Goal: Task Accomplishment & Management: Use online tool/utility

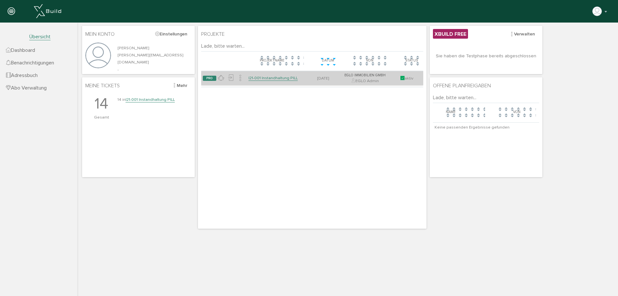
click at [262, 78] on link "I21-001 Instandhaltung PILL" at bounding box center [272, 77] width 49 height 5
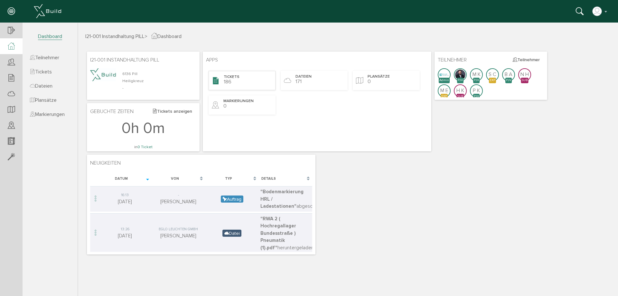
click at [234, 78] on span "Tickets" at bounding box center [232, 76] width 16 height 5
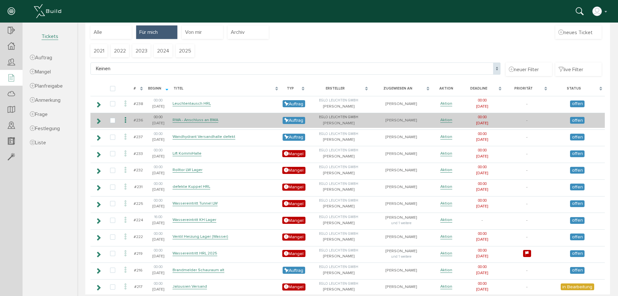
scroll to position [75, 0]
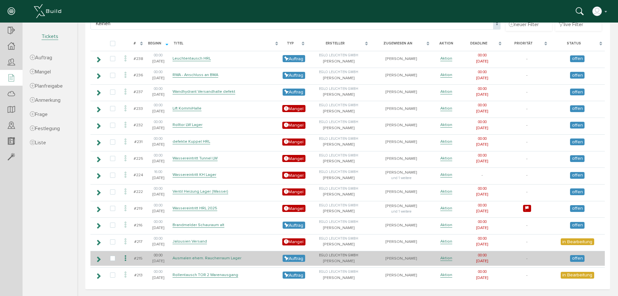
click at [226, 256] on link "Ausmalen ehem. Raucherraum Lager" at bounding box center [206, 257] width 69 height 5
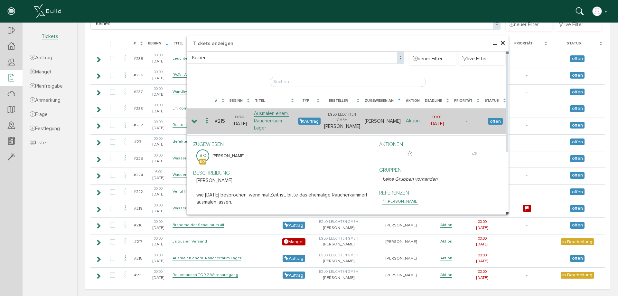
click at [416, 118] on link "Aktion" at bounding box center [413, 121] width 14 height 6
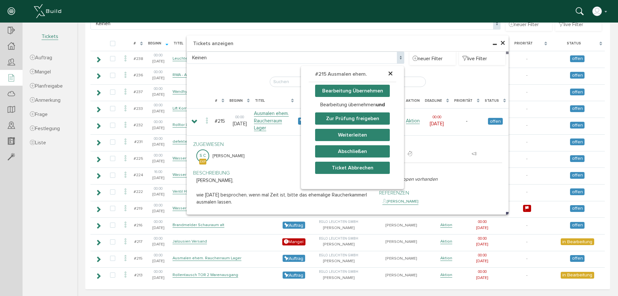
click at [358, 91] on button "Bearbeitung Übernehmen" at bounding box center [352, 91] width 75 height 12
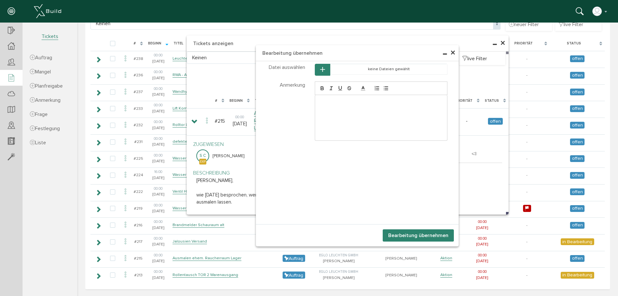
click at [420, 236] on button "Bearbeitung übernehmen" at bounding box center [417, 235] width 71 height 12
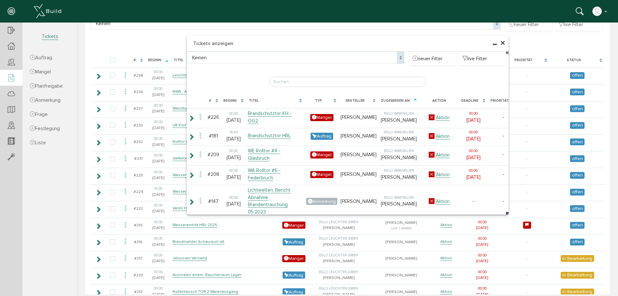
click at [500, 42] on span "×" at bounding box center [502, 43] width 5 height 13
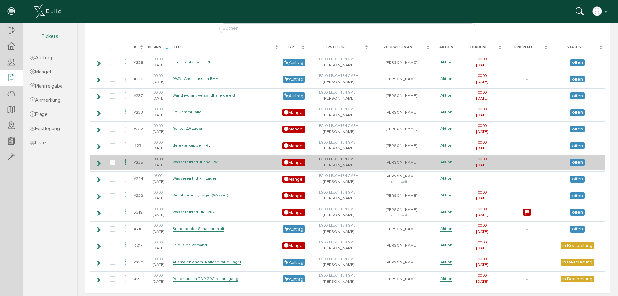
scroll to position [91, 0]
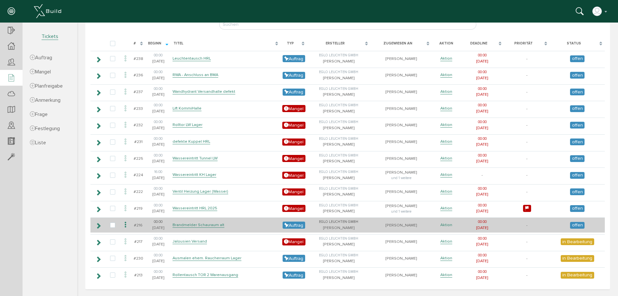
click at [444, 224] on link "Aktion" at bounding box center [446, 224] width 12 height 5
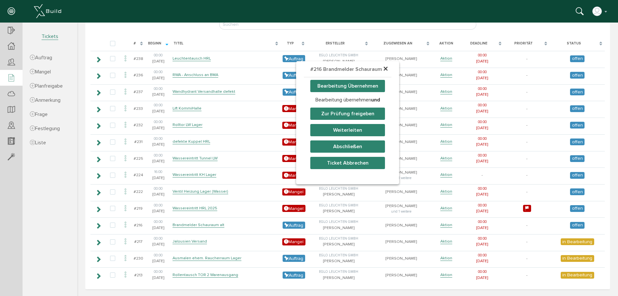
click at [364, 89] on button "Bearbeitung Übernehmen" at bounding box center [347, 86] width 75 height 12
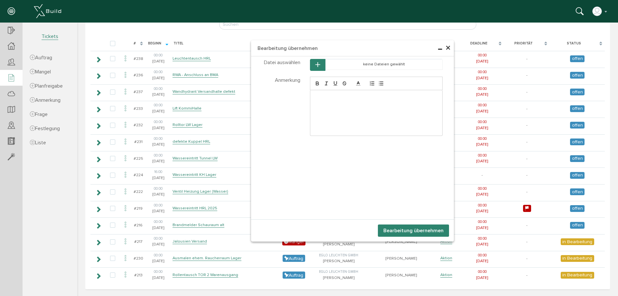
click at [351, 100] on div at bounding box center [376, 112] width 132 height 45
click at [414, 231] on button "Bearbeitung übernehmen" at bounding box center [413, 230] width 71 height 12
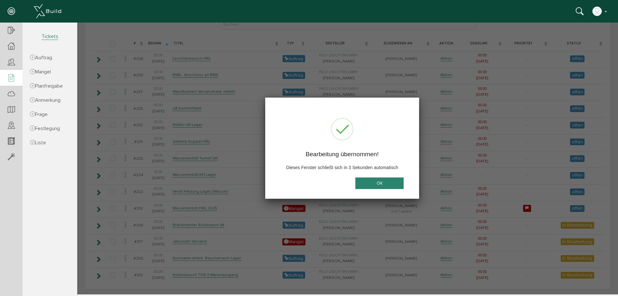
click at [373, 182] on td "[PERSON_NAME] und 1 weitere" at bounding box center [400, 174] width 61 height 15
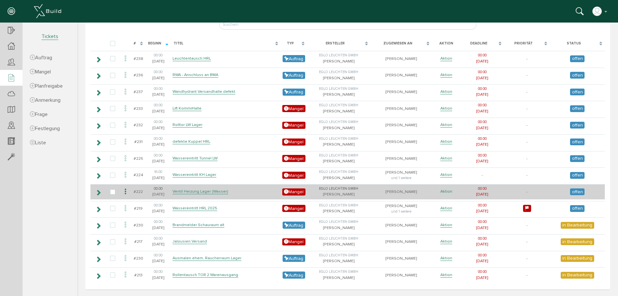
click at [450, 189] on link "Aktion" at bounding box center [446, 190] width 12 height 5
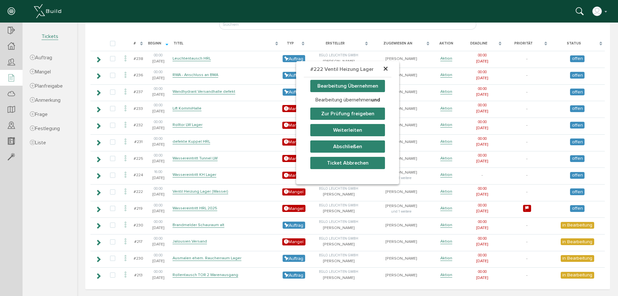
click at [330, 83] on button "Bearbeitung Übernehmen" at bounding box center [347, 86] width 75 height 12
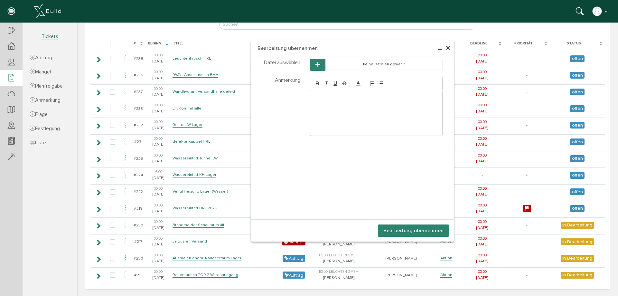
click at [349, 101] on div at bounding box center [376, 112] width 132 height 45
click at [402, 230] on button "Bearbeitung übernehmen" at bounding box center [413, 230] width 71 height 12
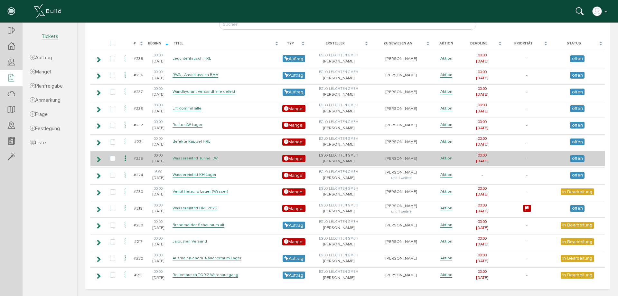
click at [446, 156] on link "Aktion" at bounding box center [446, 157] width 12 height 5
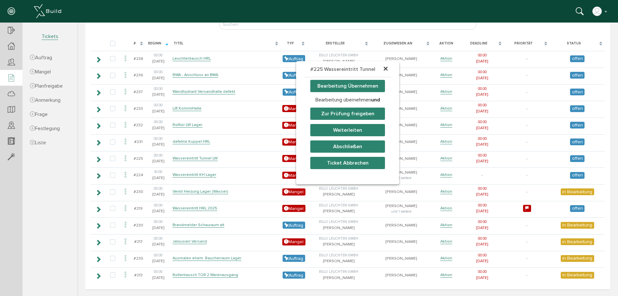
click at [374, 86] on button "Bearbeitung Übernehmen" at bounding box center [347, 86] width 75 height 12
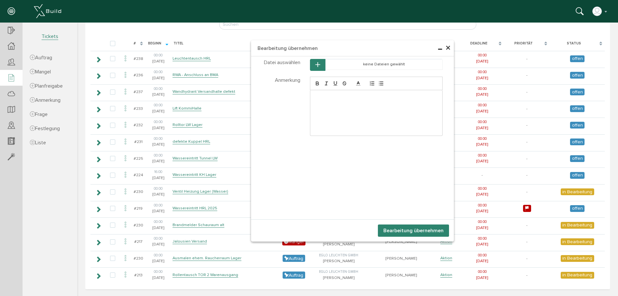
click at [330, 103] on div at bounding box center [376, 112] width 132 height 45
click at [412, 227] on button "Bearbeitung übernehmen" at bounding box center [413, 230] width 71 height 12
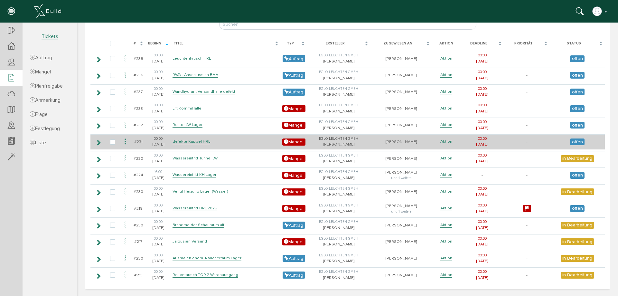
click at [442, 143] on link "Aktion" at bounding box center [446, 141] width 12 height 5
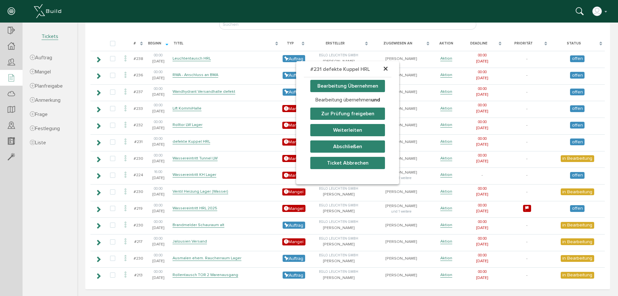
click at [335, 87] on button "Bearbeitung Übernehmen" at bounding box center [347, 86] width 75 height 12
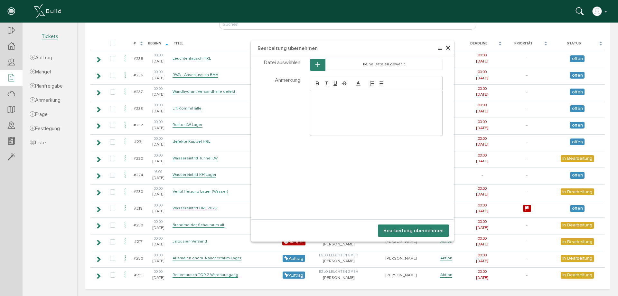
click at [334, 95] on p at bounding box center [376, 97] width 123 height 6
click at [406, 230] on button "Bearbeitung übernehmen" at bounding box center [413, 230] width 71 height 12
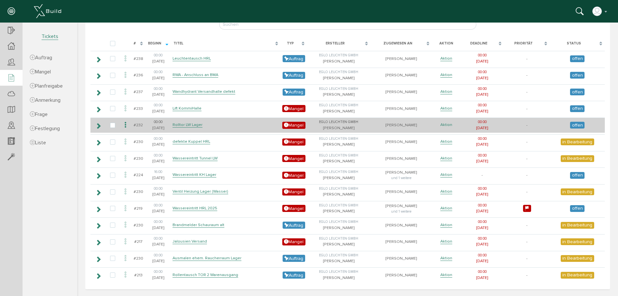
click at [450, 125] on link "Aktion" at bounding box center [446, 124] width 12 height 5
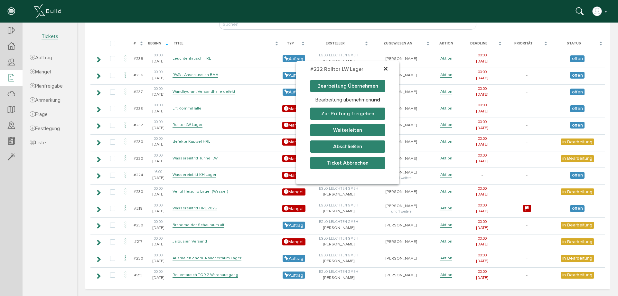
click at [363, 86] on button "Bearbeitung Übernehmen" at bounding box center [347, 86] width 75 height 12
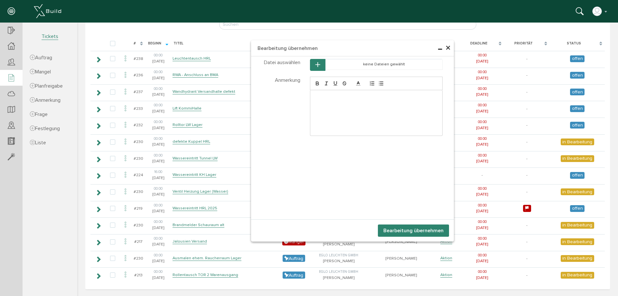
click at [403, 231] on button "Bearbeitung übernehmen" at bounding box center [413, 230] width 71 height 12
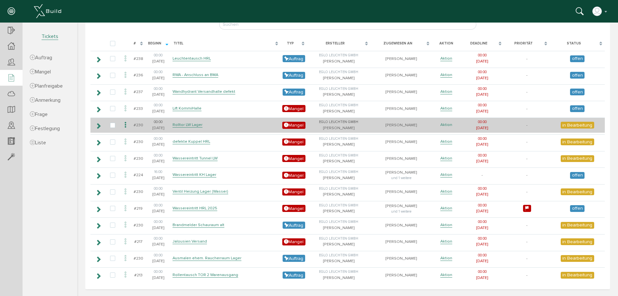
click at [440, 124] on link "Aktion" at bounding box center [446, 124] width 12 height 5
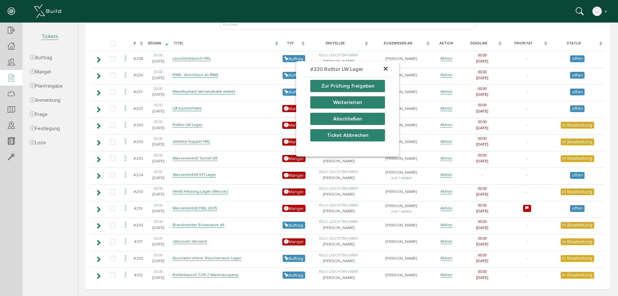
click at [338, 120] on button "Abschließen" at bounding box center [347, 119] width 75 height 12
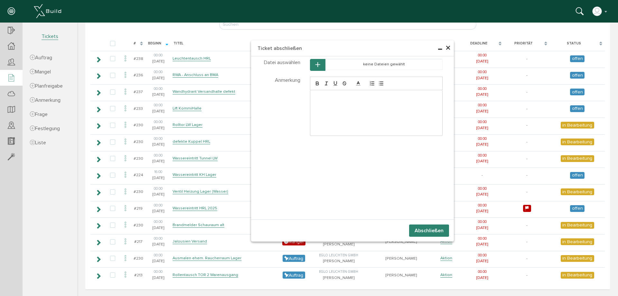
click at [339, 109] on div at bounding box center [376, 112] width 132 height 45
click at [425, 230] on button "Abschließen" at bounding box center [429, 230] width 40 height 12
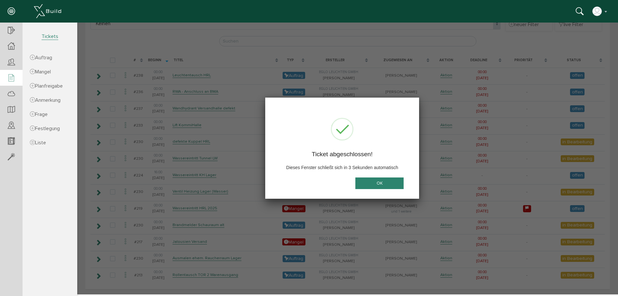
scroll to position [75, 0]
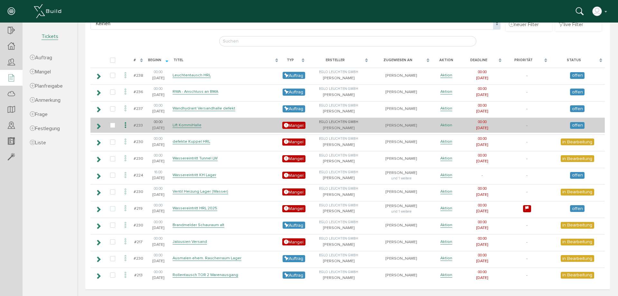
click at [444, 124] on link "Aktion" at bounding box center [446, 124] width 12 height 5
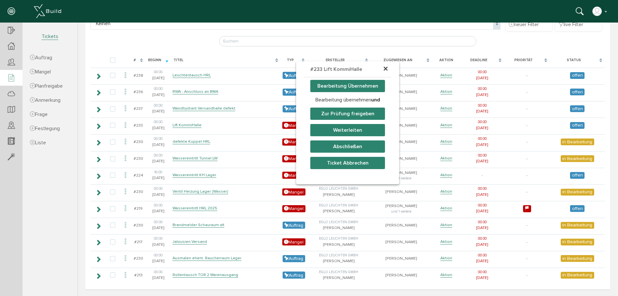
click at [332, 87] on button "Bearbeitung Übernehmen" at bounding box center [347, 86] width 75 height 12
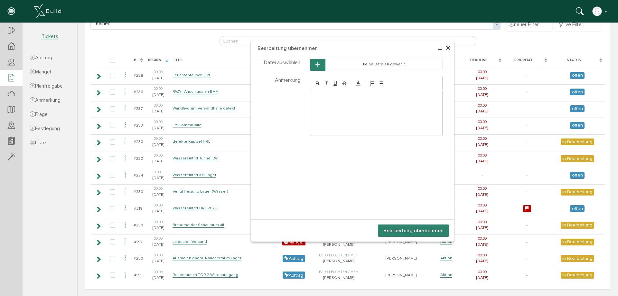
click at [418, 233] on button "Bearbeitung übernehmen" at bounding box center [413, 230] width 71 height 12
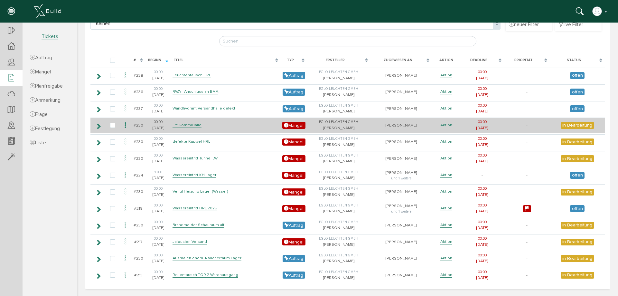
click at [443, 126] on link "Aktion" at bounding box center [446, 124] width 12 height 5
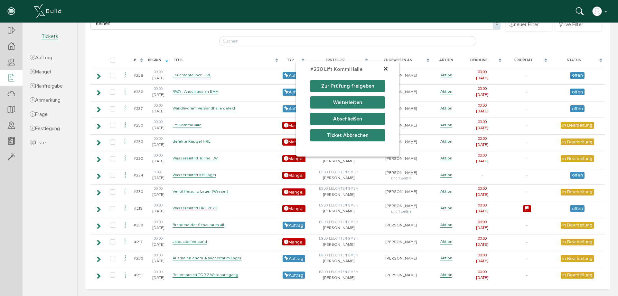
click at [346, 87] on button "Zur Prüfung freigeben" at bounding box center [347, 86] width 75 height 12
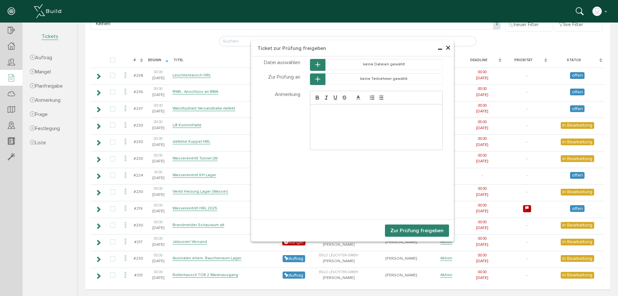
click at [446, 47] on span "×" at bounding box center [447, 48] width 5 height 13
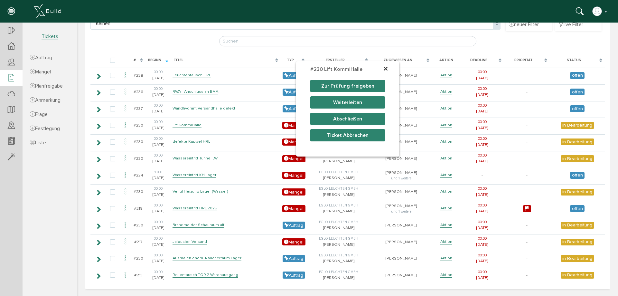
click at [351, 117] on button "Abschließen" at bounding box center [347, 119] width 75 height 12
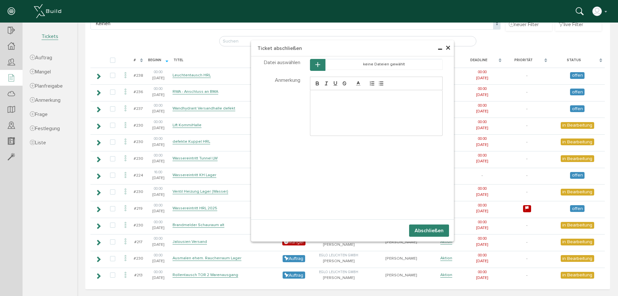
click at [350, 107] on div at bounding box center [376, 112] width 132 height 45
click at [435, 232] on button "Abschließen" at bounding box center [429, 230] width 40 height 12
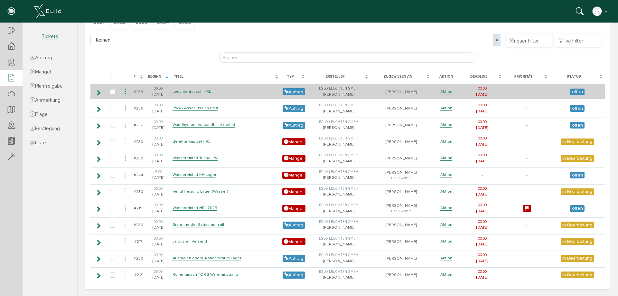
scroll to position [0, 0]
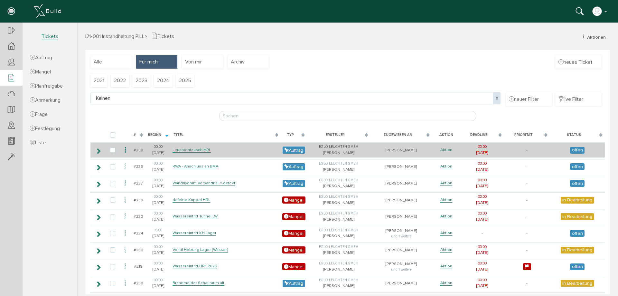
click at [441, 151] on link "Aktion" at bounding box center [446, 149] width 12 height 5
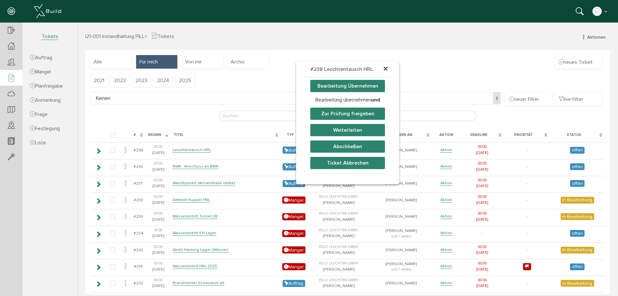
click at [343, 86] on button "Bearbeitung Übernehmen" at bounding box center [347, 86] width 75 height 12
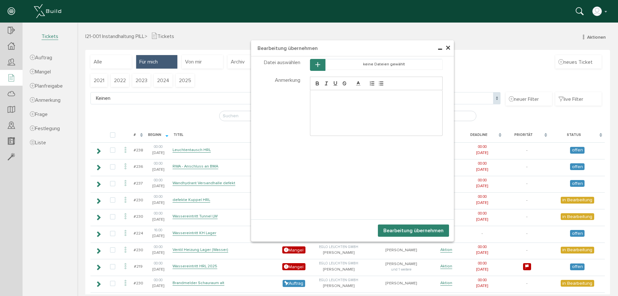
click at [337, 97] on p at bounding box center [376, 97] width 123 height 6
click at [422, 96] on p "Leuchten werden im zuge kontrolle Brandmelder (Schrack )getauscht" at bounding box center [376, 100] width 123 height 12
click at [389, 228] on button "Bearbeitung übernehmen" at bounding box center [413, 230] width 71 height 12
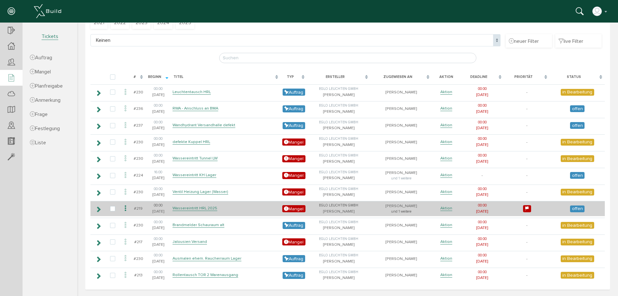
scroll to position [58, 0]
